Goal: Task Accomplishment & Management: Use online tool/utility

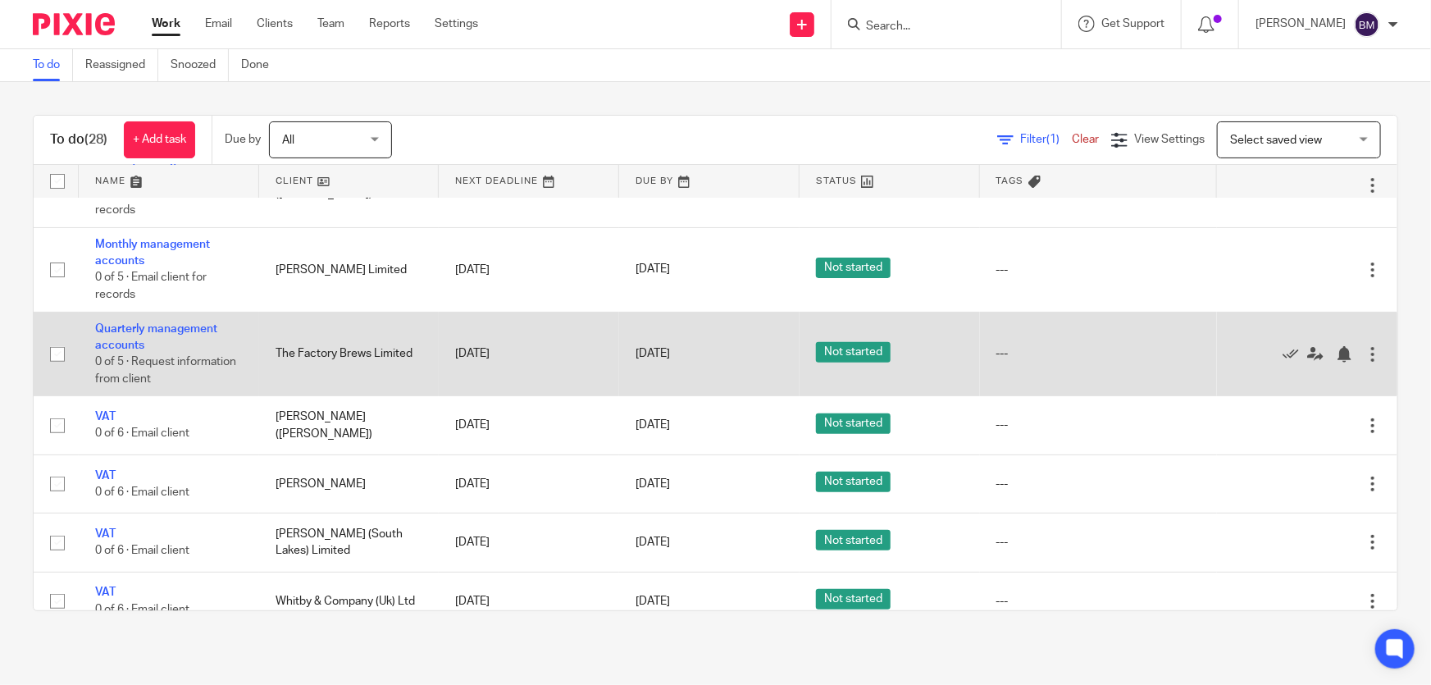
scroll to position [298, 0]
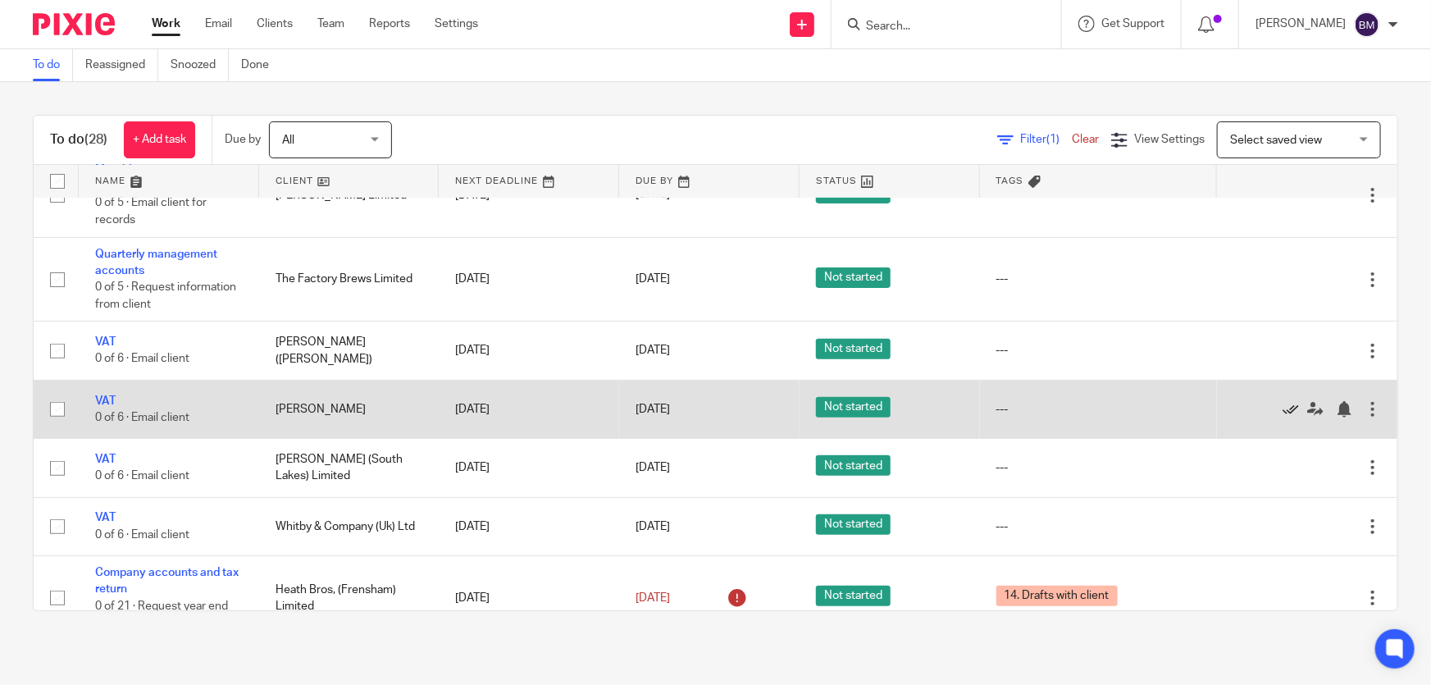
click at [1283, 409] on icon at bounding box center [1291, 409] width 16 height 16
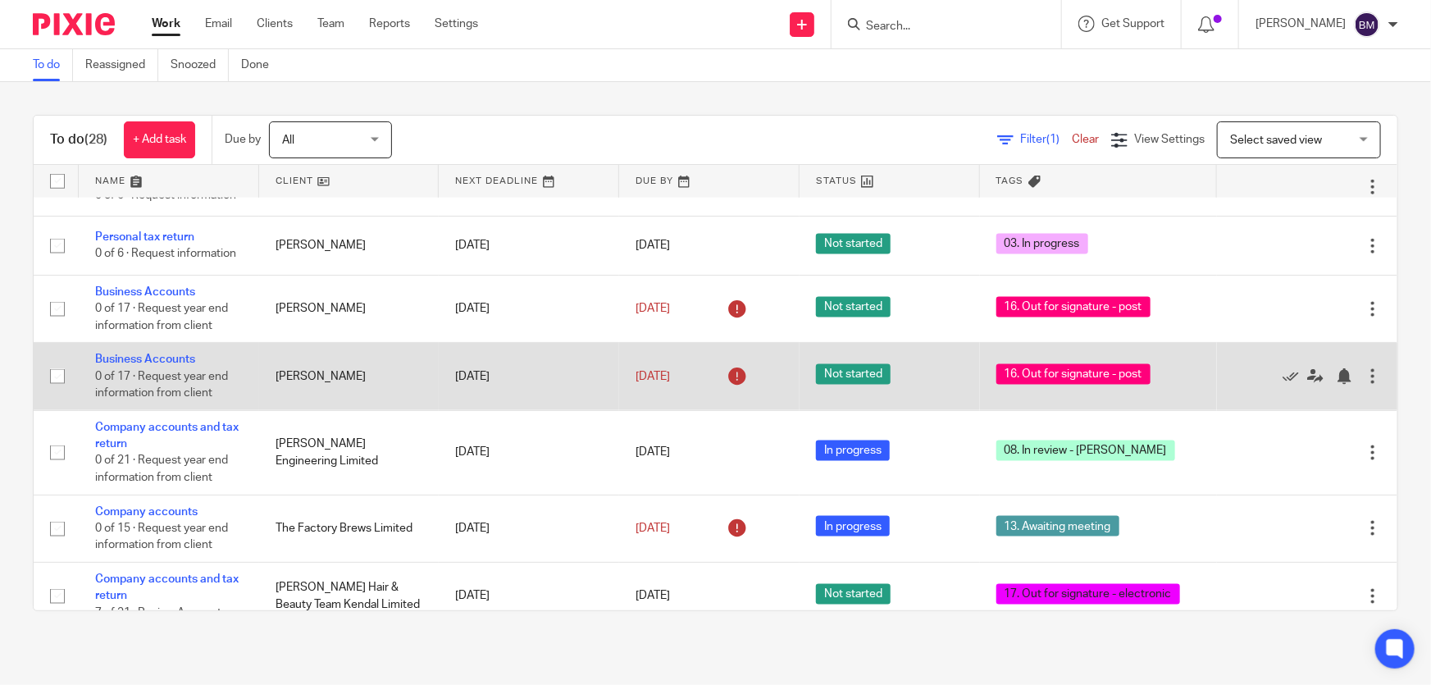
scroll to position [1193, 0]
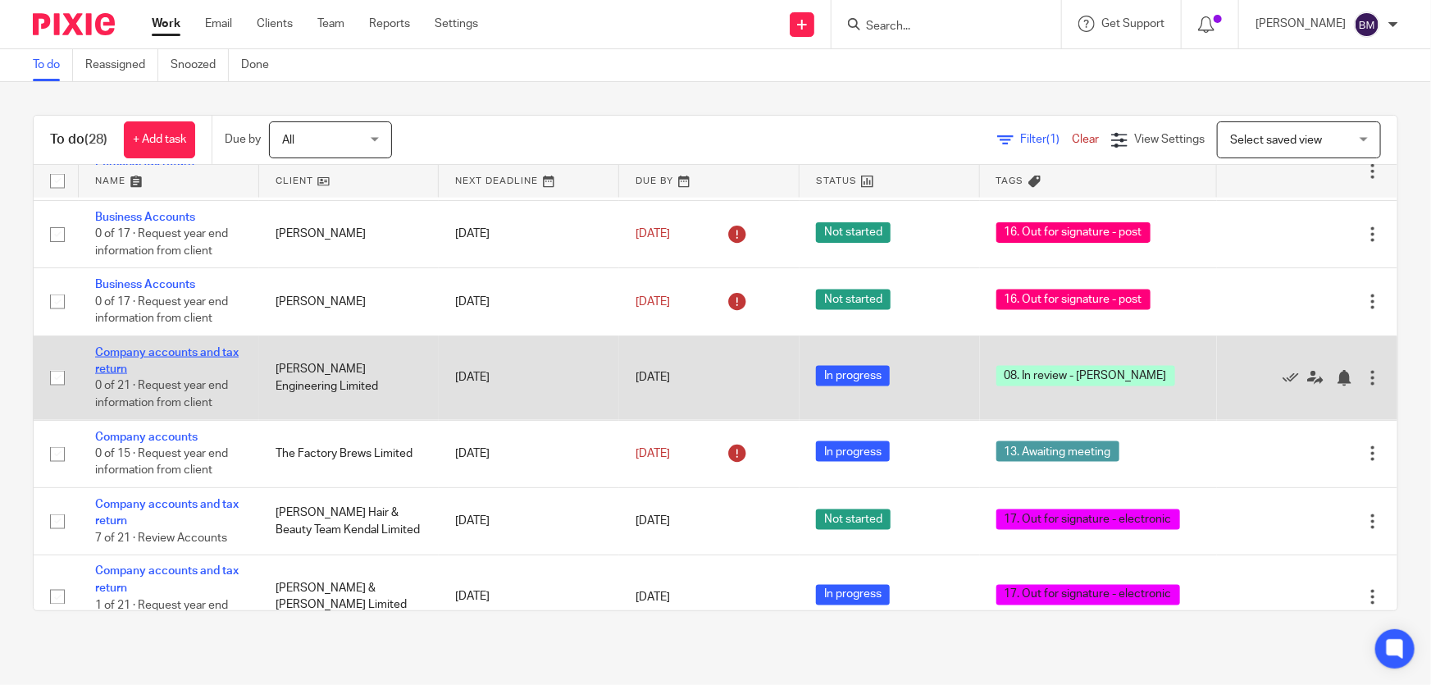
click at [191, 340] on td "Company accounts and tax return 0 of 21 · Request year end information from cli…" at bounding box center [169, 377] width 180 height 84
click at [196, 347] on link "Company accounts and tax return" at bounding box center [167, 361] width 144 height 28
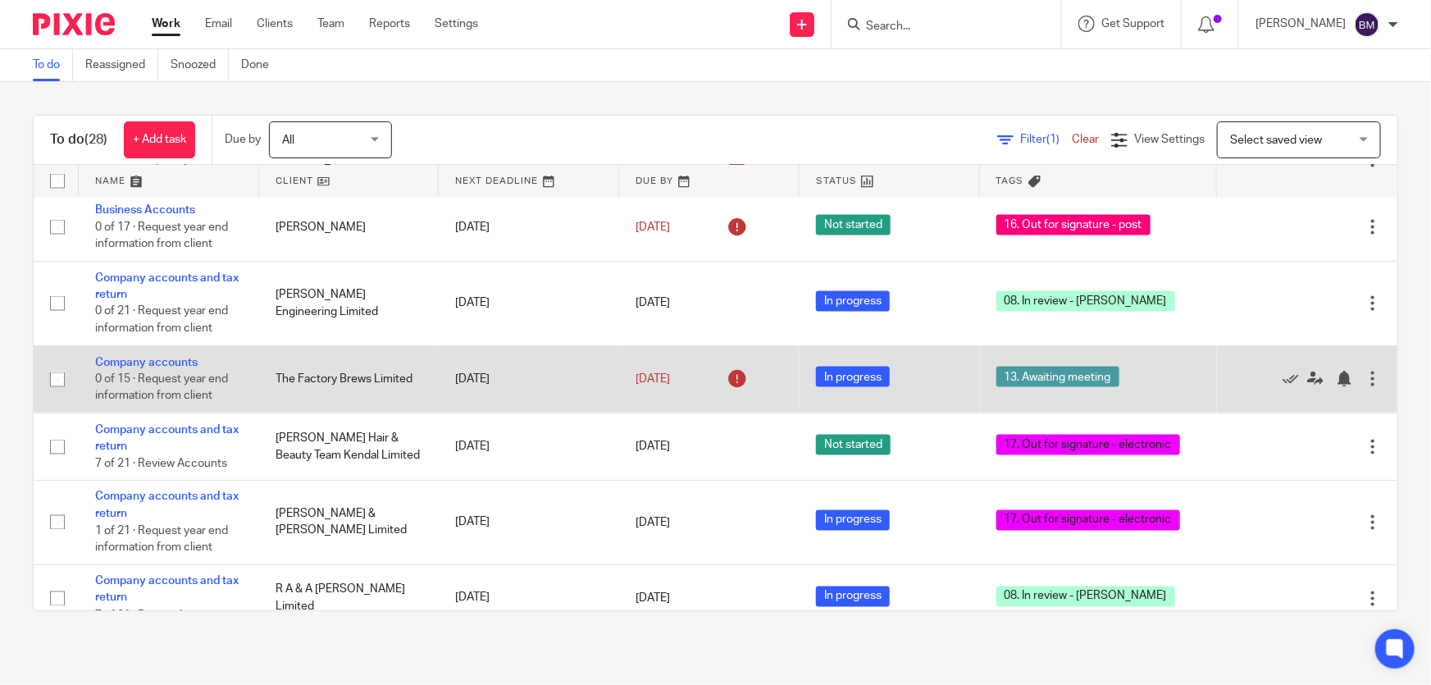
scroll to position [1342, 0]
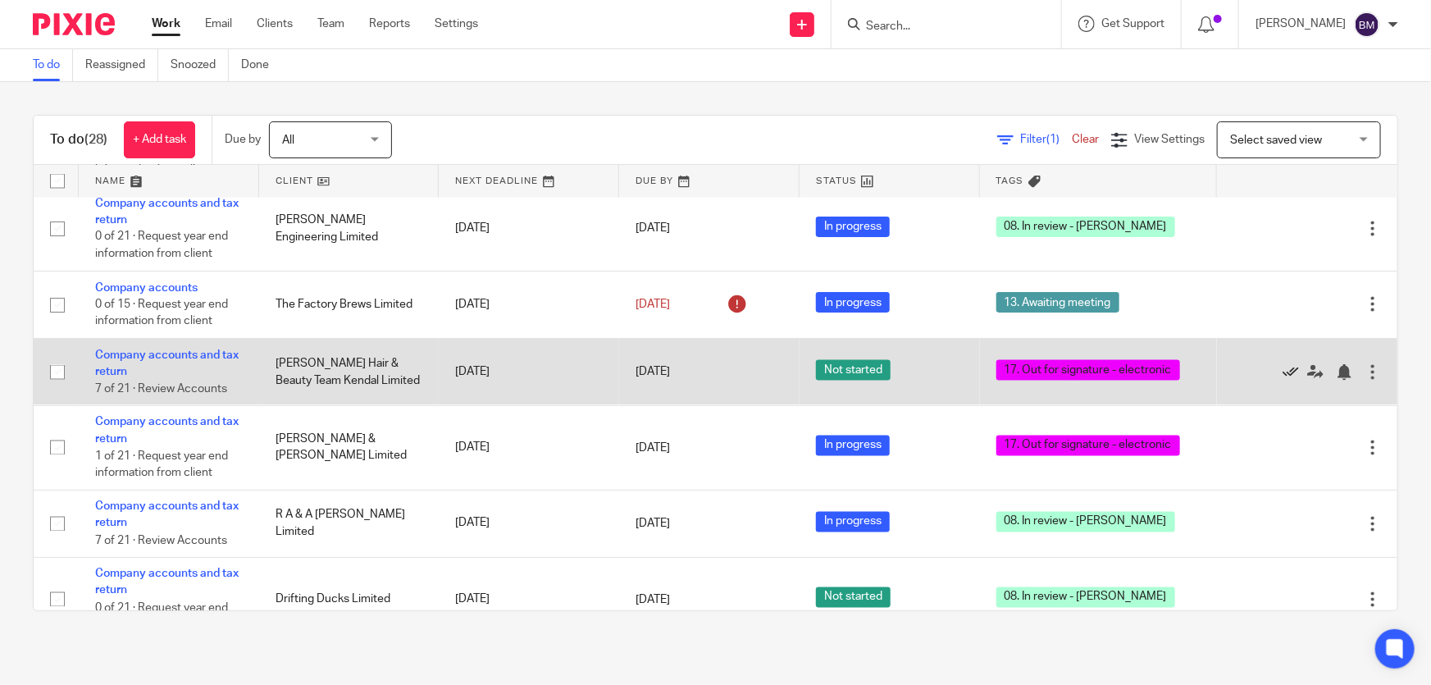
click at [1283, 368] on icon at bounding box center [1291, 372] width 16 height 16
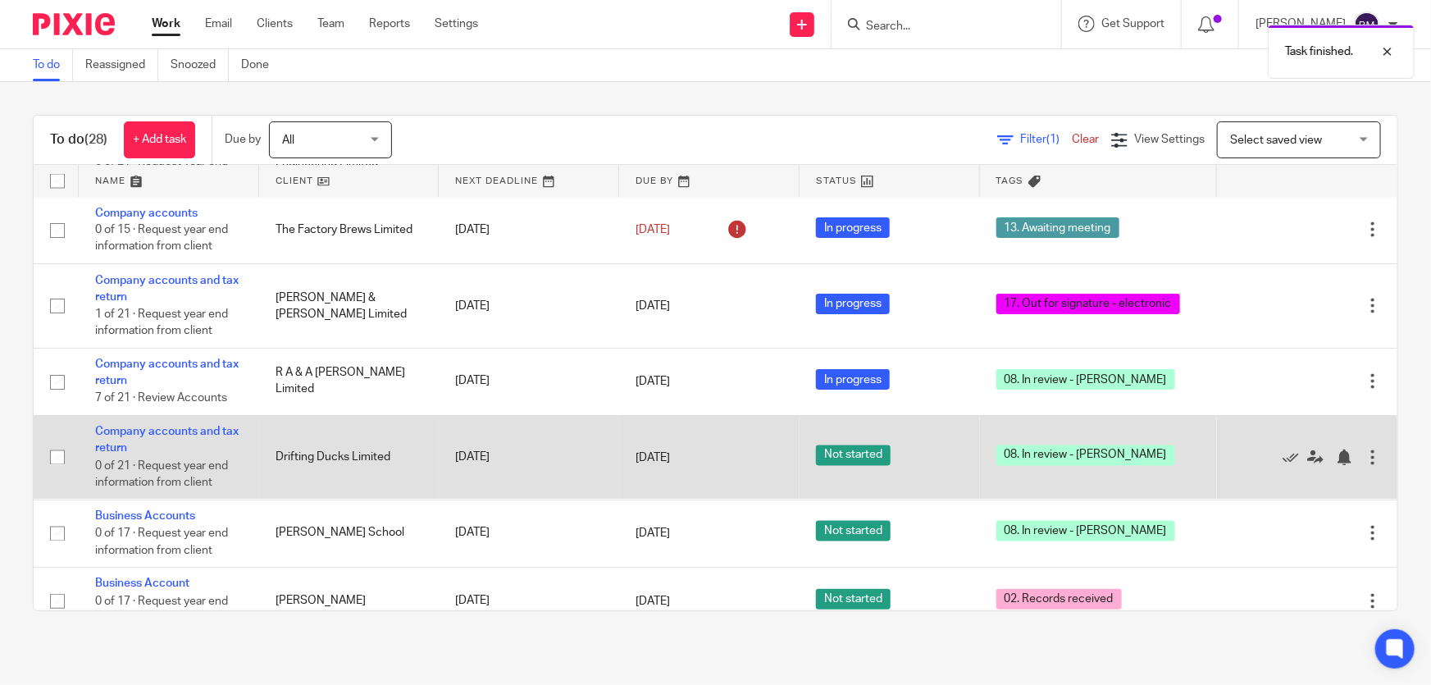
scroll to position [1435, 0]
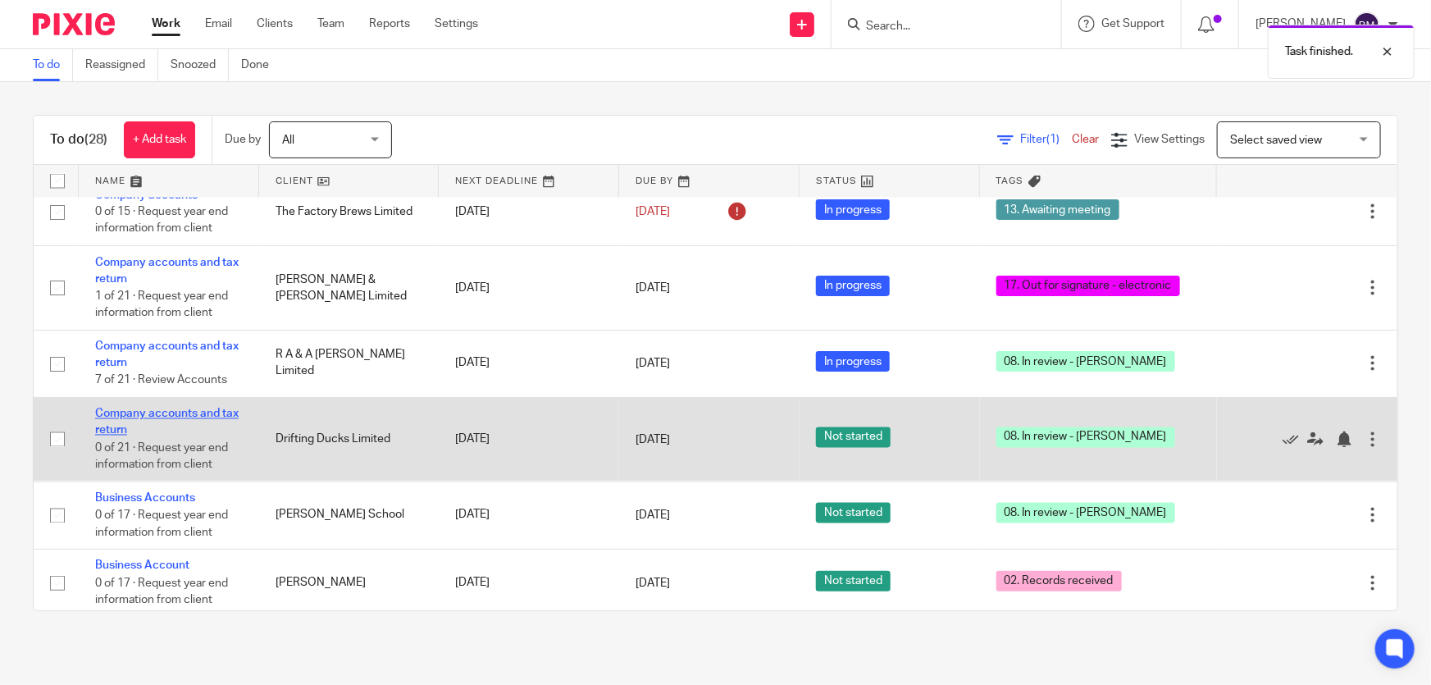
click at [172, 408] on link "Company accounts and tax return" at bounding box center [167, 422] width 144 height 28
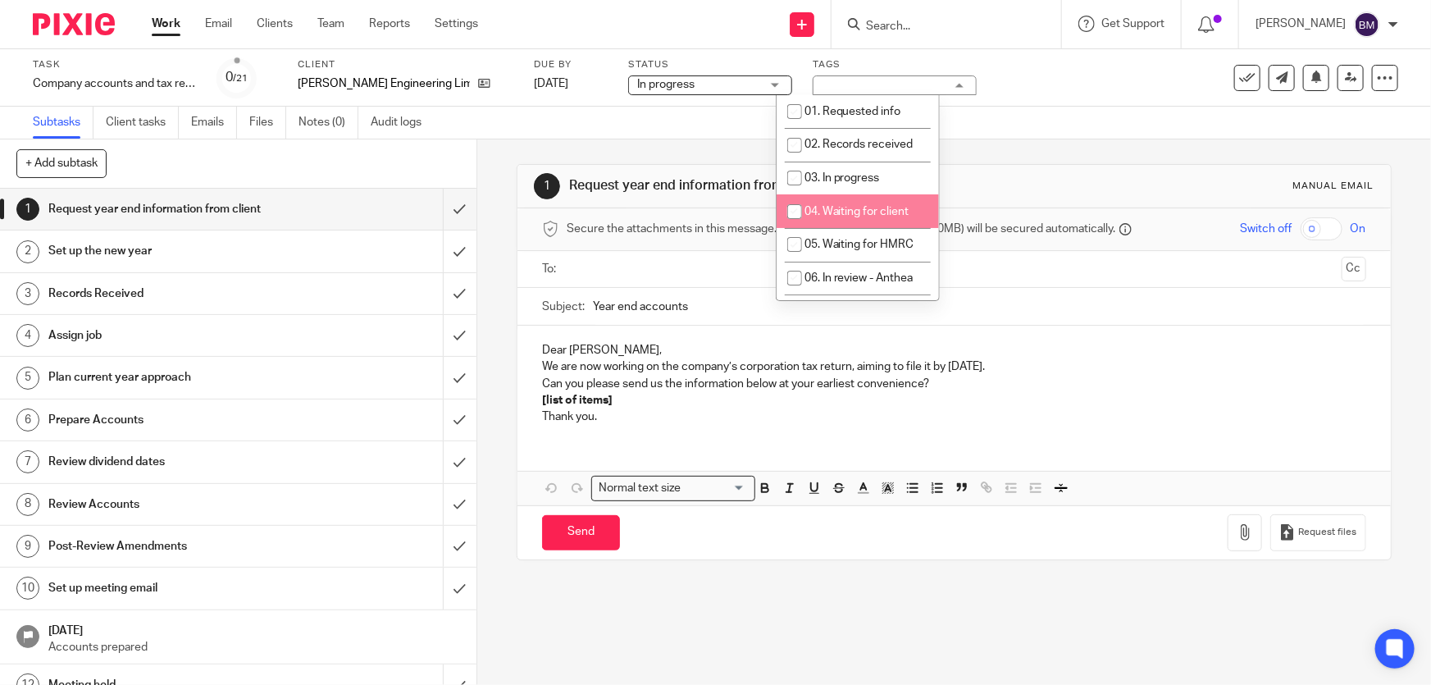
scroll to position [148, 0]
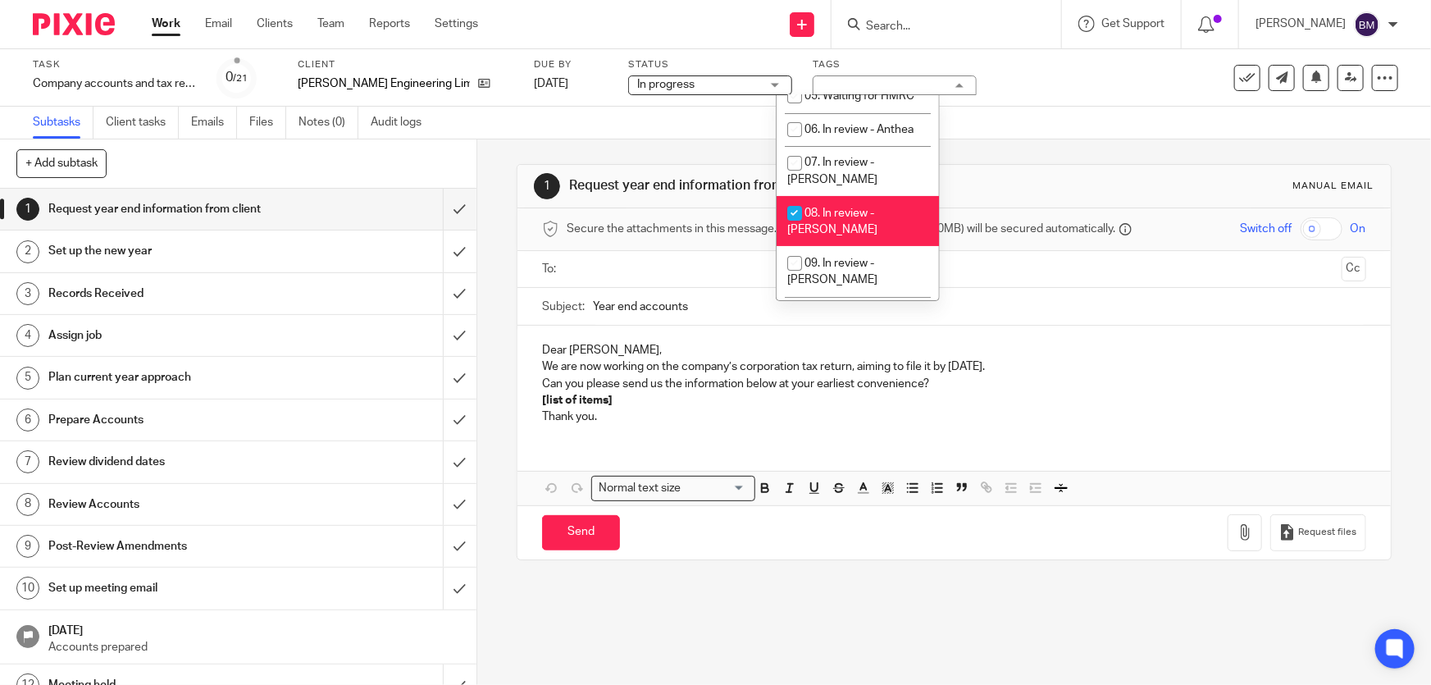
click at [803, 202] on input "checkbox" at bounding box center [794, 213] width 31 height 31
checkbox input "false"
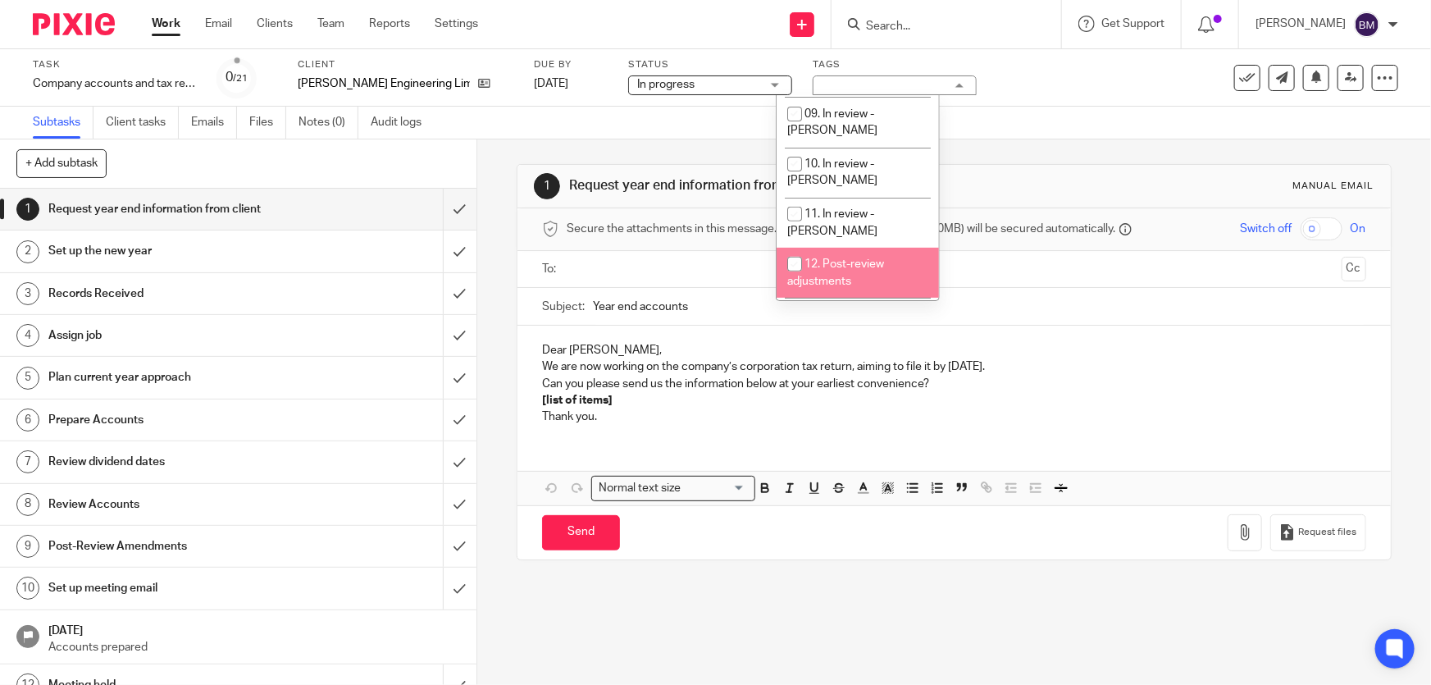
scroll to position [372, 0]
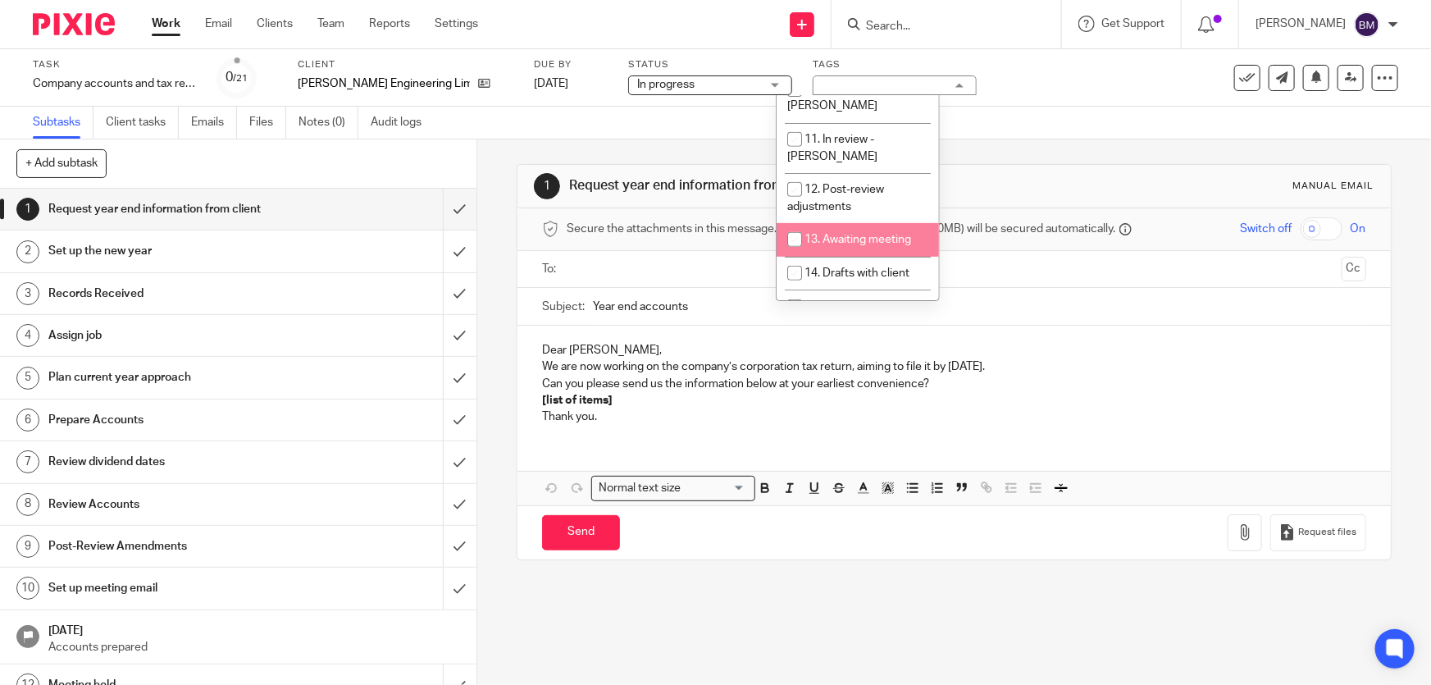
click at [808, 224] on input "checkbox" at bounding box center [794, 239] width 31 height 31
checkbox input "true"
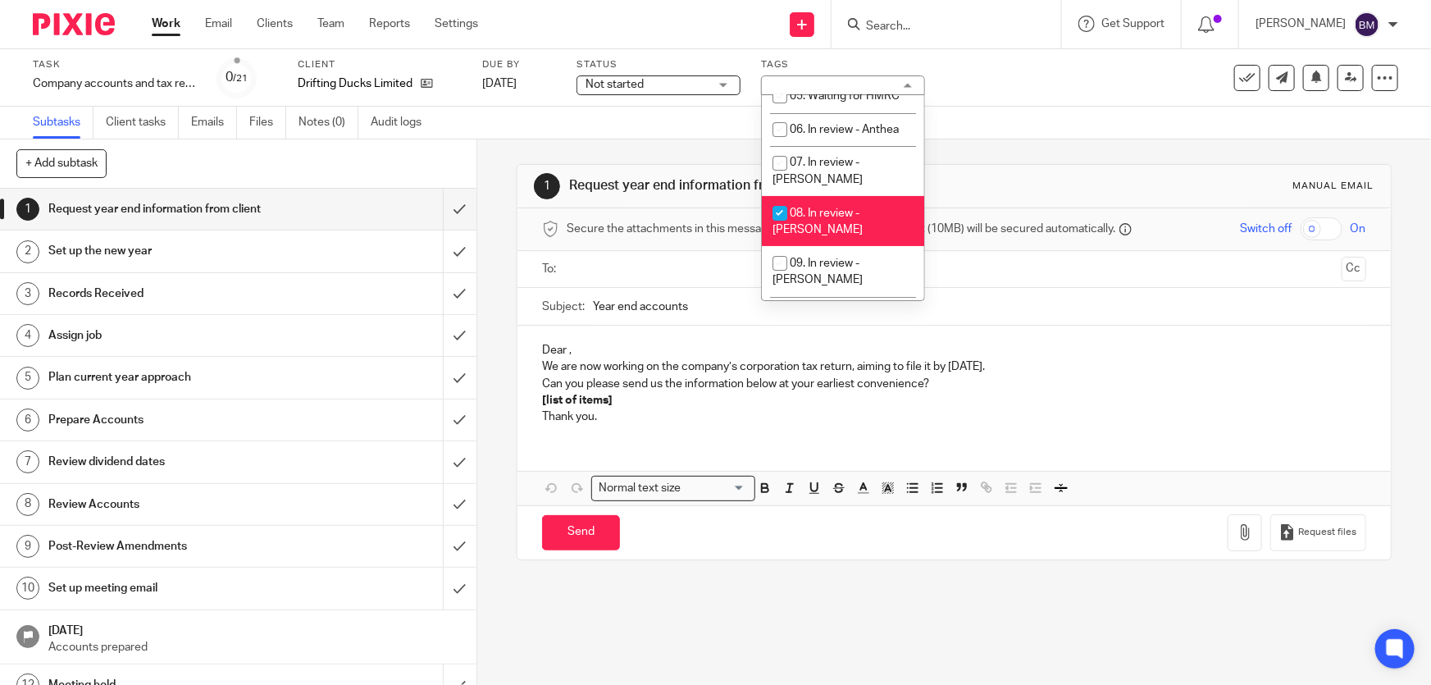
click at [788, 198] on input "checkbox" at bounding box center [779, 213] width 31 height 31
checkbox input "false"
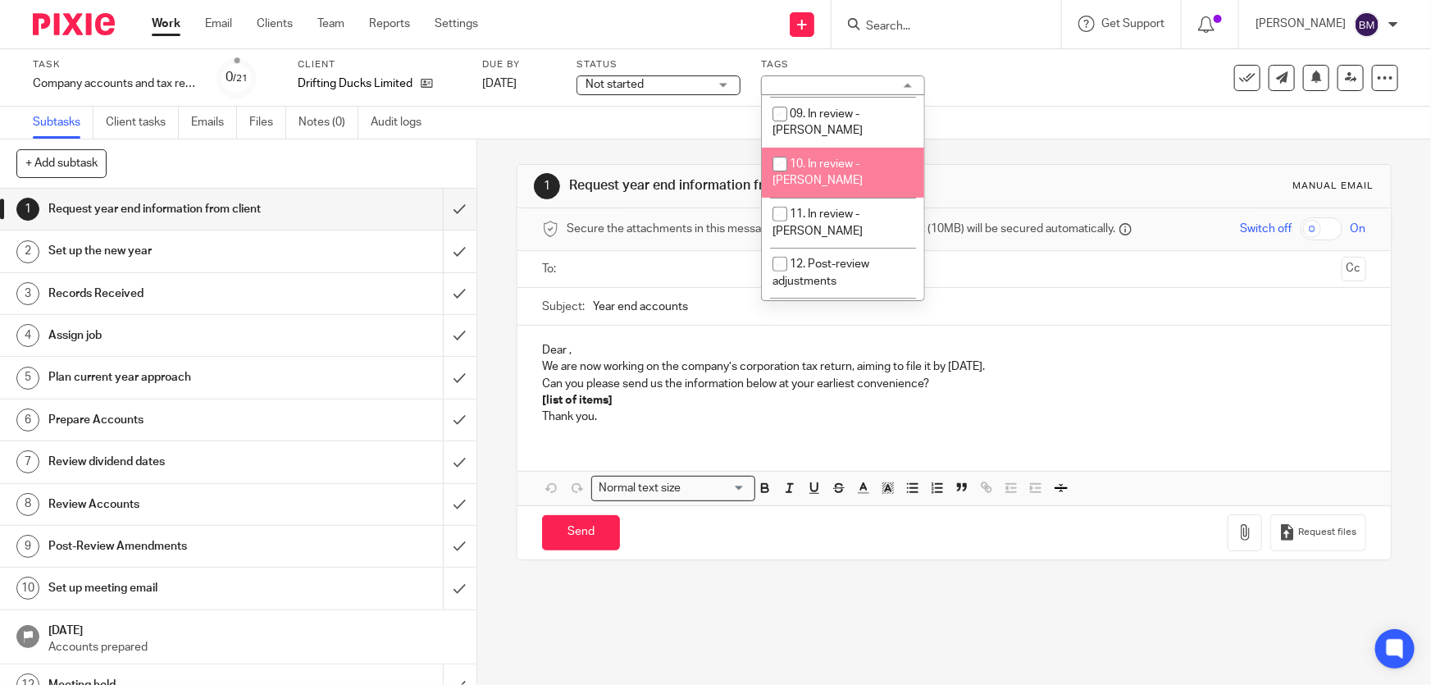
scroll to position [372, 0]
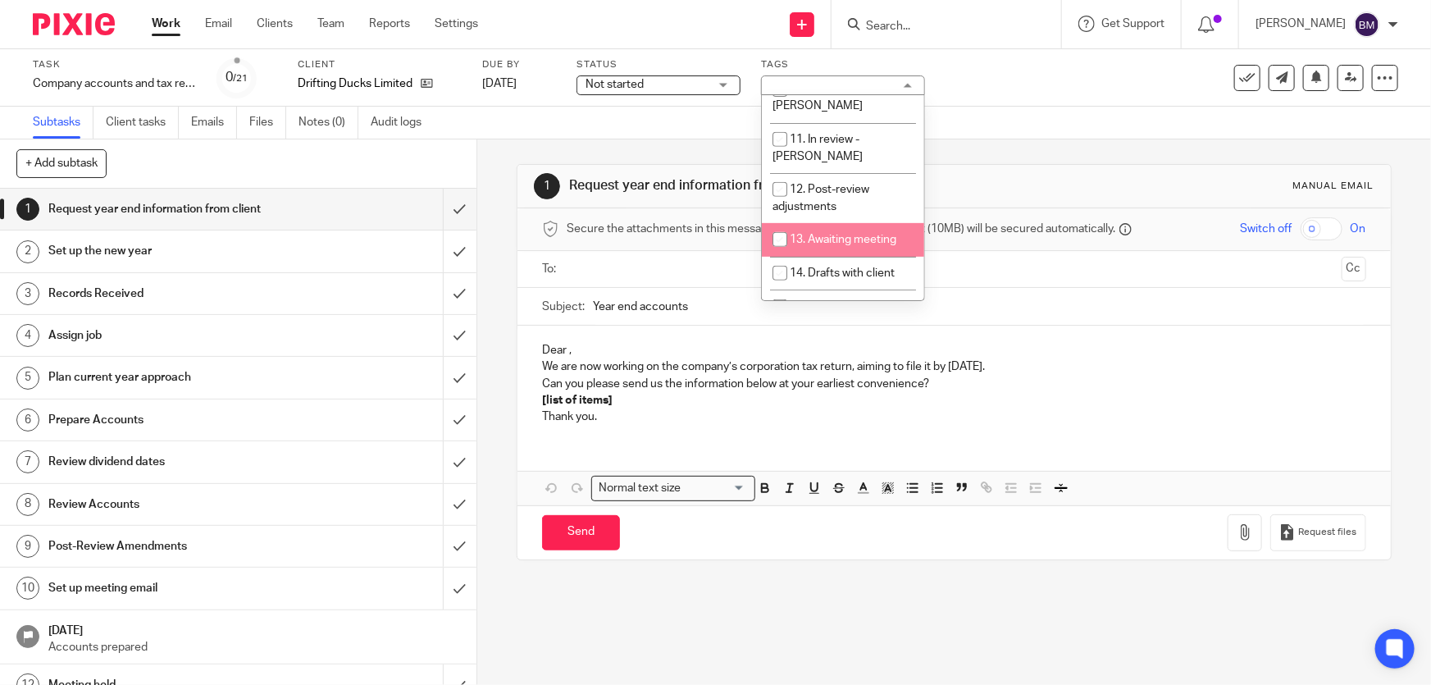
click at [836, 234] on span "13. Awaiting meeting" at bounding box center [843, 239] width 107 height 11
checkbox input "true"
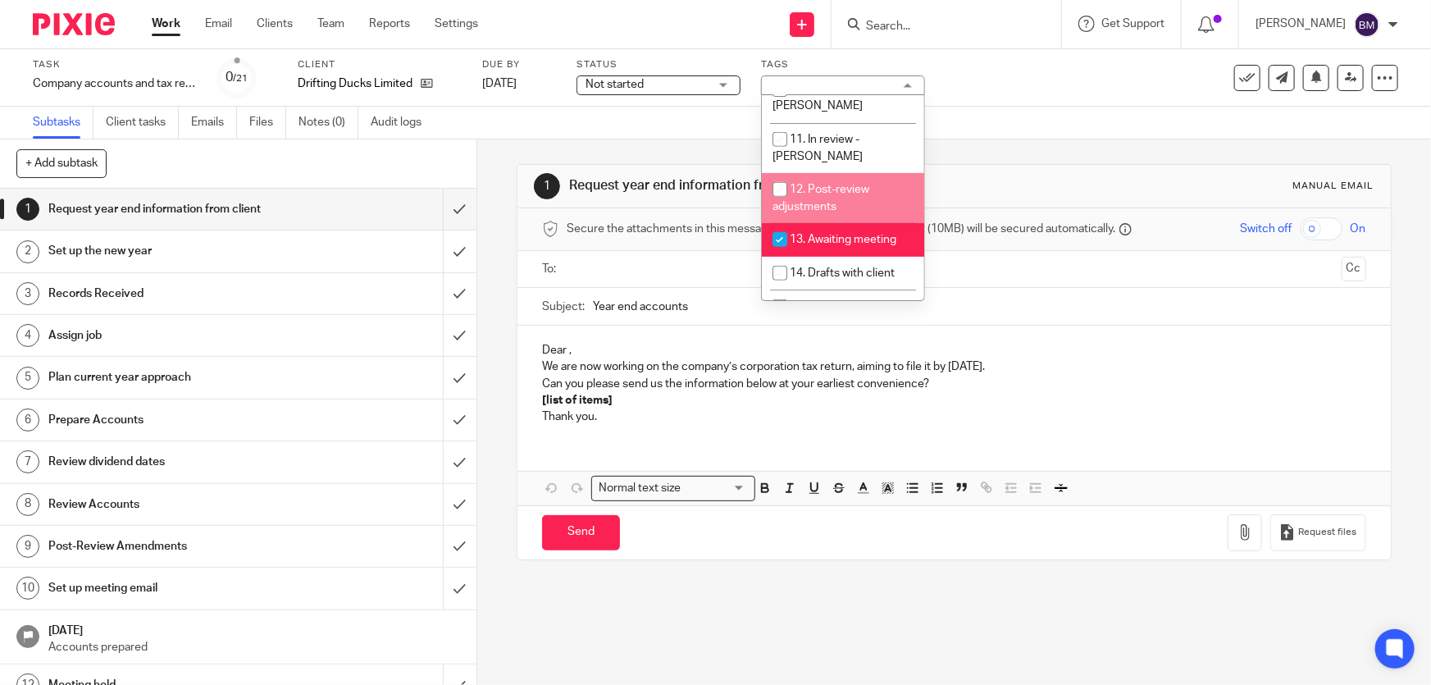
click at [180, 24] on link "Work" at bounding box center [166, 24] width 29 height 16
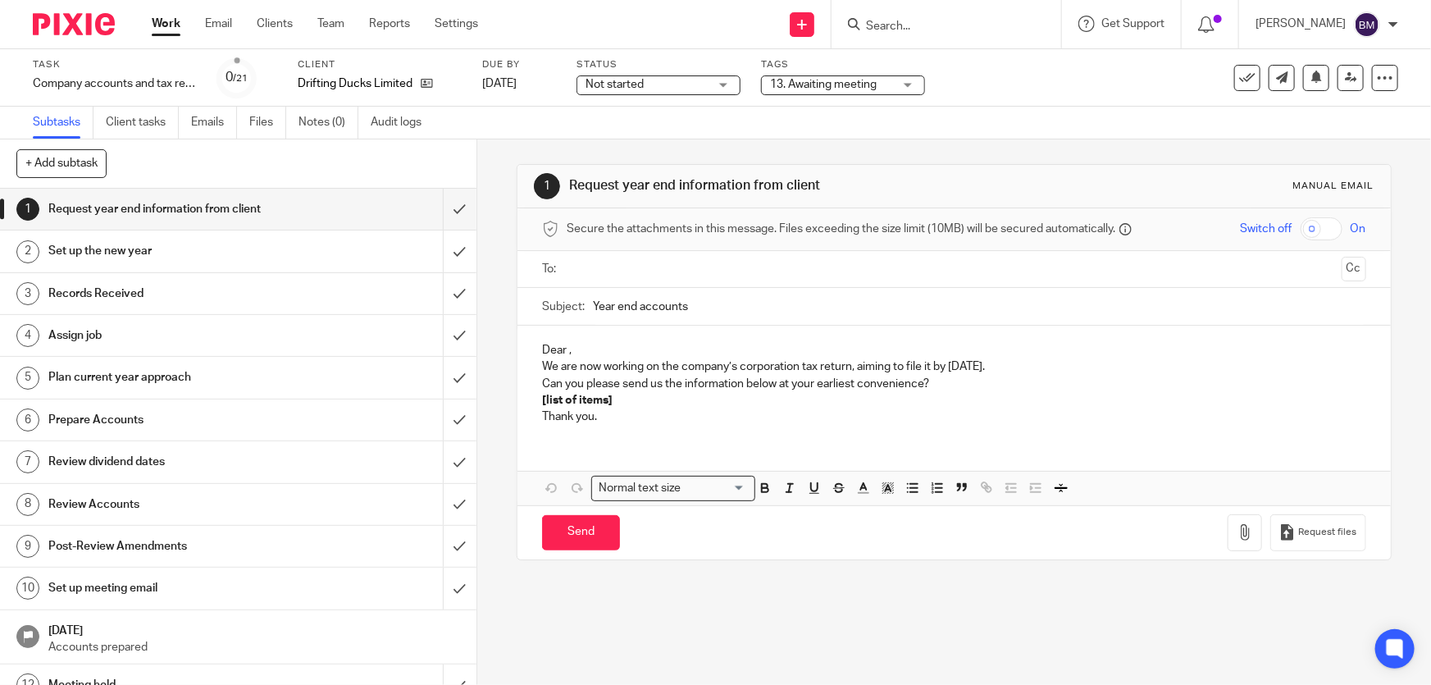
click at [172, 24] on link "Work" at bounding box center [166, 24] width 29 height 16
